Goal: Information Seeking & Learning: Find specific fact

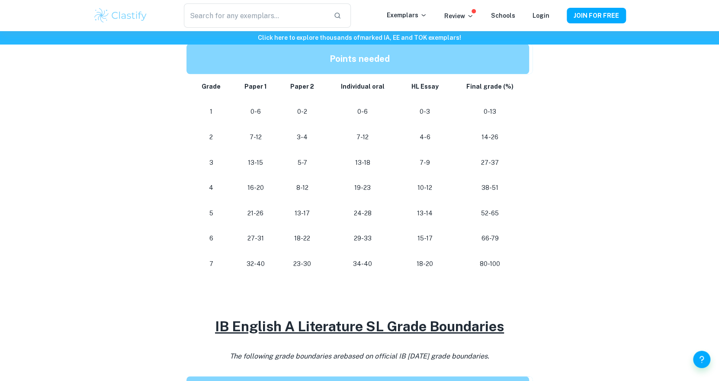
scroll to position [461, 0]
drag, startPoint x: 253, startPoint y: 188, endPoint x: 297, endPoint y: 190, distance: 44.2
click at [297, 190] on tr "4 16-20 8-12 [PHONE_NUMBER] 38-51" at bounding box center [359, 188] width 346 height 26
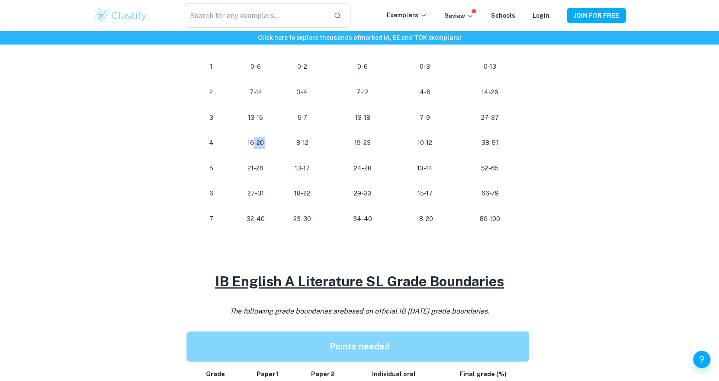
scroll to position [517, 0]
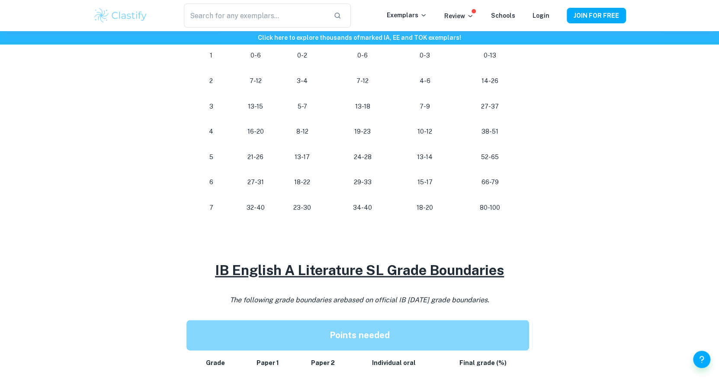
click at [251, 131] on p "16-20" at bounding box center [255, 132] width 32 height 12
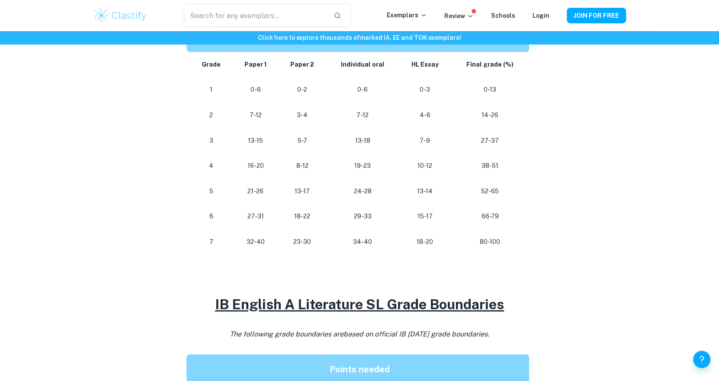
scroll to position [485, 0]
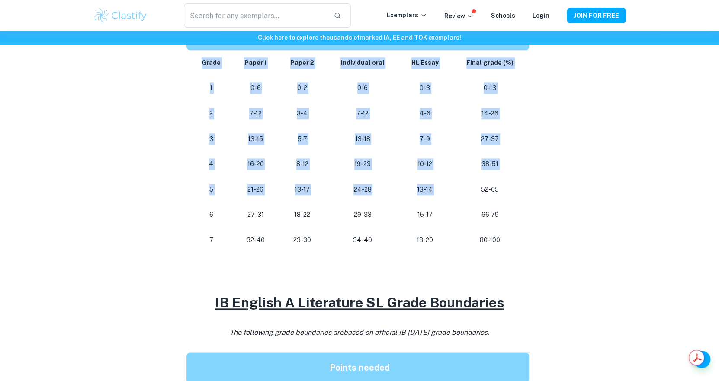
drag, startPoint x: 483, startPoint y: 188, endPoint x: 540, endPoint y: 196, distance: 56.8
click at [540, 196] on div "IB English A Literature Grade Boundaries By [PERSON_NAME] • [DATE] Get feedback…" at bounding box center [359, 165] width 533 height 1166
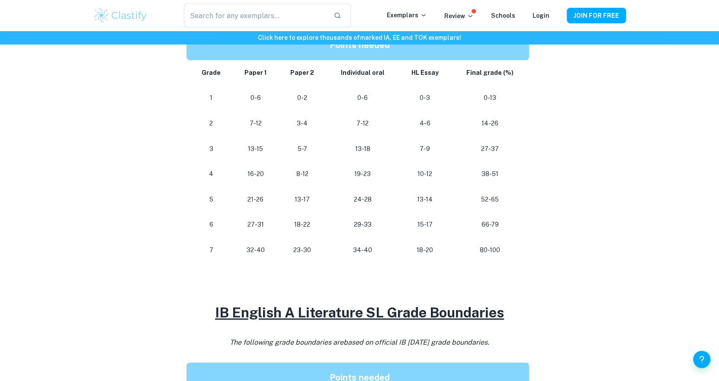
scroll to position [474, 0]
click at [607, 174] on div "IB English A Literature Grade Boundaries By [PERSON_NAME] • [DATE] Get feedback…" at bounding box center [359, 201] width 533 height 1218
drag, startPoint x: 412, startPoint y: 10, endPoint x: 131, endPoint y: 262, distance: 378.1
click at [131, 262] on div "IB English A Literature Grade Boundaries By [PERSON_NAME] • [DATE] Get feedback…" at bounding box center [359, 201] width 533 height 1218
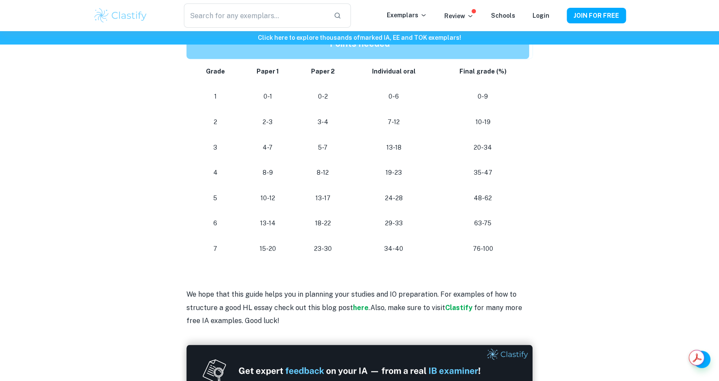
scroll to position [809, 0]
drag, startPoint x: 256, startPoint y: 244, endPoint x: 299, endPoint y: 251, distance: 43.7
click at [299, 251] on tr "[PHONE_NUMBER] [PHONE_NUMBER]" at bounding box center [359, 249] width 346 height 26
click at [299, 251] on td "23-30" at bounding box center [323, 249] width 56 height 26
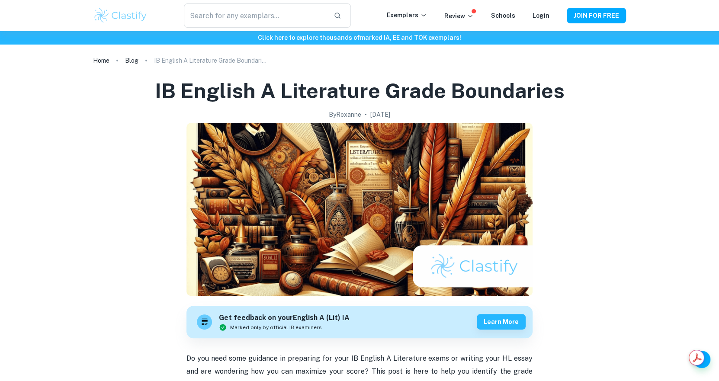
scroll to position [492, 0]
